Goal: Task Accomplishment & Management: Complete application form

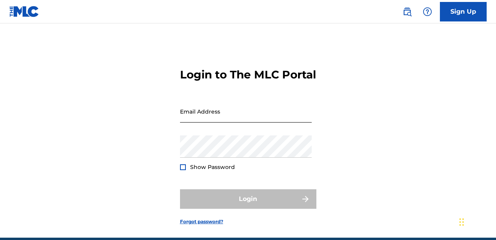
click at [262, 122] on input "Email Address" at bounding box center [246, 111] width 132 height 22
click at [192, 122] on input "Email Address" at bounding box center [246, 111] width 132 height 22
type input "[EMAIL_ADDRESS][DOMAIN_NAME]"
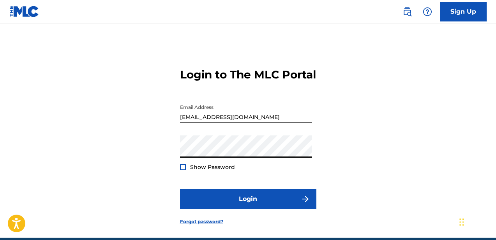
click at [183, 170] on div at bounding box center [183, 167] width 6 height 6
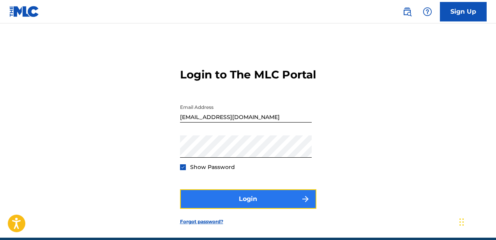
click at [224, 208] on button "Login" at bounding box center [248, 198] width 136 height 19
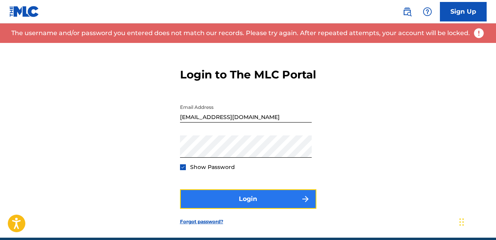
click at [247, 208] on button "Login" at bounding box center [248, 198] width 136 height 19
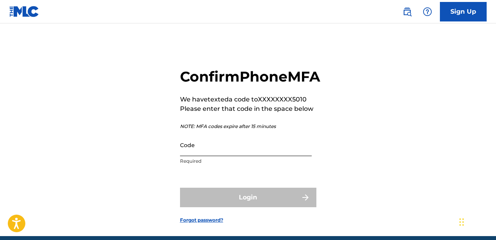
click at [228, 156] on input "Code" at bounding box center [246, 145] width 132 height 22
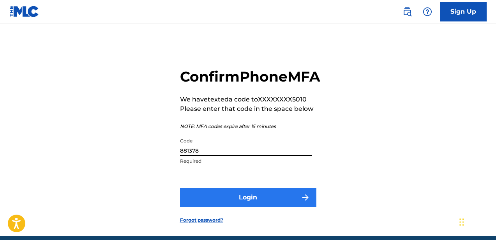
type input "881378"
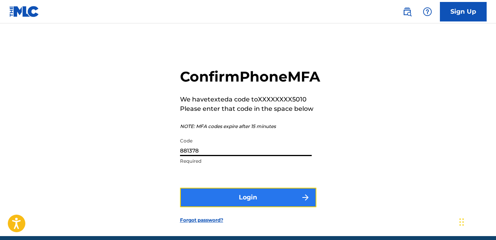
click at [234, 207] on button "Login" at bounding box center [248, 196] width 136 height 19
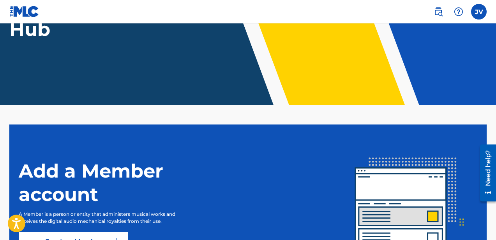
scroll to position [193, 0]
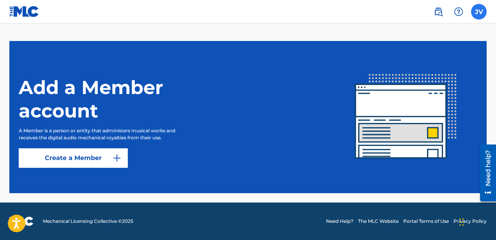
click at [480, 12] on label at bounding box center [479, 12] width 16 height 16
click at [479, 12] on input "JV [PERSON_NAME] [EMAIL_ADDRESS][DOMAIN_NAME] Notification Preferences Profile …" at bounding box center [479, 12] width 0 height 0
click at [296, 103] on div "Add a Member account A Member is a person or entity that administers musical wo…" at bounding box center [177, 116] width 316 height 101
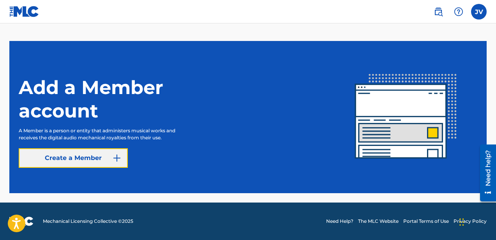
click at [115, 158] on img at bounding box center [116, 157] width 9 height 9
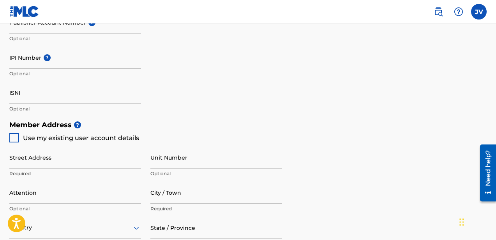
scroll to position [266, 0]
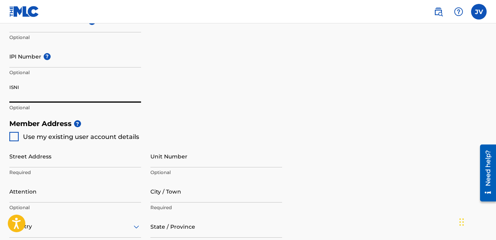
click at [51, 99] on input "ISNI" at bounding box center [75, 91] width 132 height 22
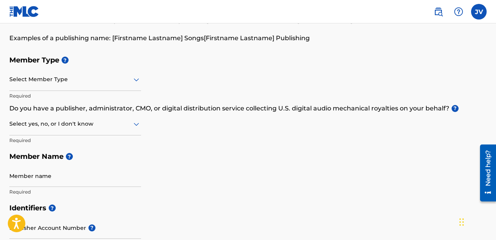
scroll to position [60, 0]
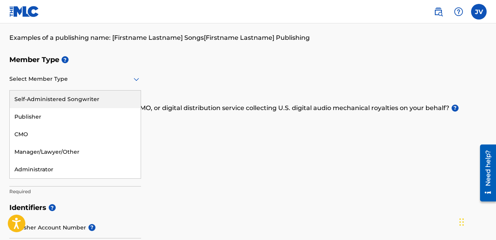
click at [78, 81] on div at bounding box center [75, 79] width 132 height 10
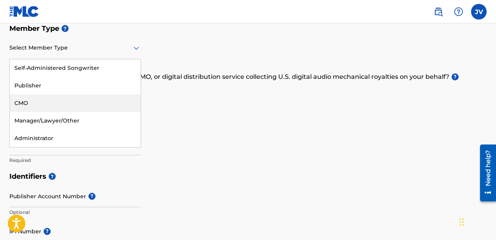
scroll to position [100, 0]
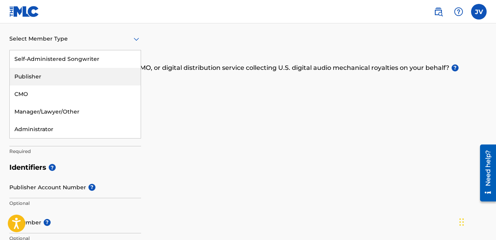
click at [53, 77] on div "Publisher" at bounding box center [75, 77] width 131 height 18
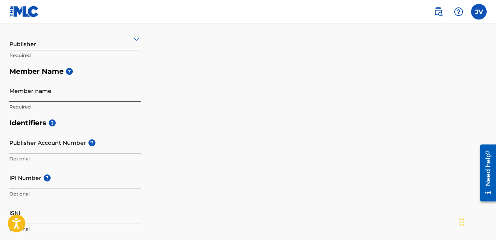
click at [50, 92] on input "Member name" at bounding box center [75, 90] width 132 height 22
click at [56, 95] on input "Member name" at bounding box center [75, 90] width 132 height 22
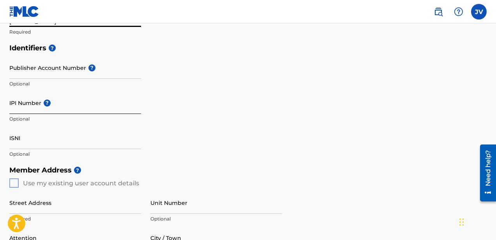
scroll to position [177, 0]
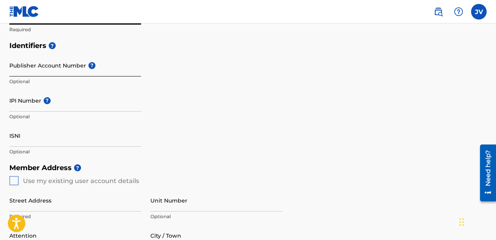
type input "[PERSON_NAME]"
click at [70, 75] on input "Publisher Account Number ?" at bounding box center [75, 65] width 132 height 22
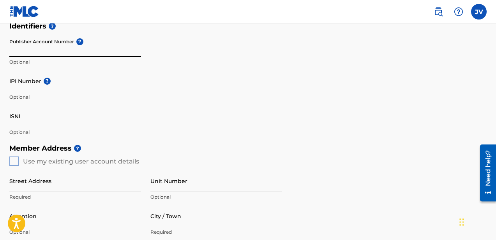
scroll to position [0, 0]
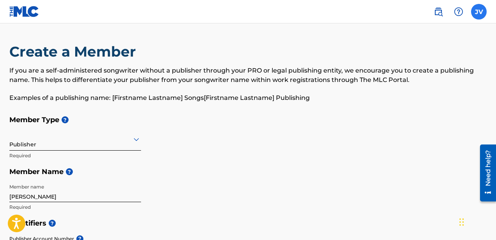
click at [482, 10] on label at bounding box center [479, 12] width 16 height 16
click at [479, 12] on input "JV [PERSON_NAME] [EMAIL_ADDRESS][DOMAIN_NAME] Notification Preferences Profile …" at bounding box center [479, 12] width 0 height 0
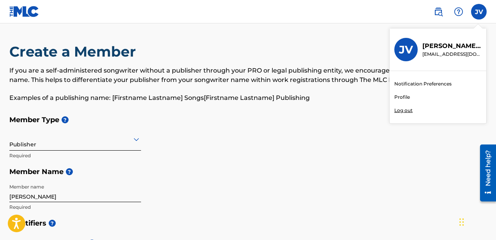
click at [409, 46] on h3 "JV" at bounding box center [406, 50] width 14 height 14
click at [479, 12] on input "JV [PERSON_NAME] [EMAIL_ADDRESS][DOMAIN_NAME] Notification Preferences Profile …" at bounding box center [479, 12] width 0 height 0
click at [440, 44] on p "[PERSON_NAME]" at bounding box center [451, 45] width 59 height 9
click at [479, 12] on input "JV [PERSON_NAME] [EMAIL_ADDRESS][DOMAIN_NAME] Notification Preferences Profile …" at bounding box center [479, 12] width 0 height 0
click at [23, 14] on img at bounding box center [24, 11] width 30 height 11
